Goal: Navigation & Orientation: Understand site structure

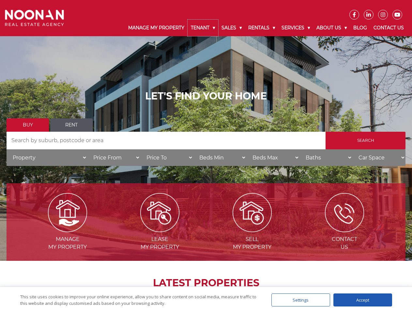
click at [203, 28] on link "Tenant" at bounding box center [203, 28] width 31 height 17
click at [232, 28] on link "Sales" at bounding box center [231, 28] width 27 height 17
click at [262, 28] on link "Rentals" at bounding box center [261, 28] width 33 height 17
click at [297, 28] on link "Services" at bounding box center [295, 28] width 35 height 17
click at [332, 28] on link "About Us" at bounding box center [331, 28] width 37 height 17
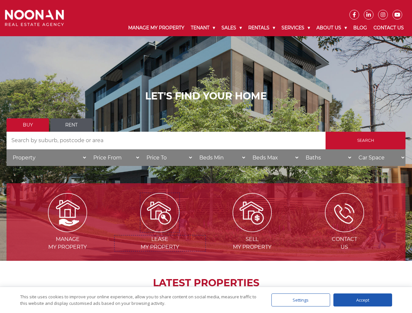
click at [160, 230] on img at bounding box center [159, 212] width 39 height 39
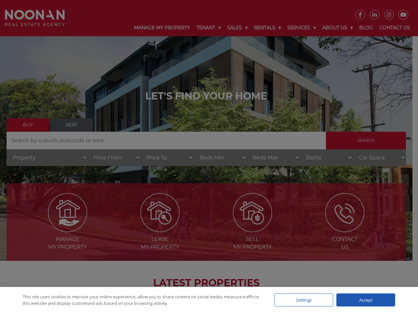
click at [301, 300] on div "Settings" at bounding box center [303, 300] width 59 height 13
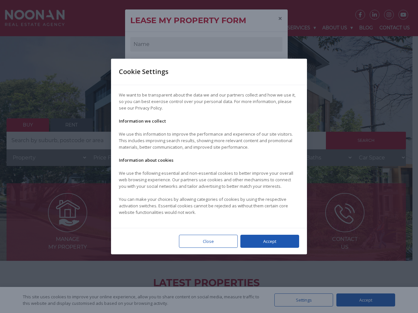
click at [363, 300] on div at bounding box center [209, 156] width 418 height 313
